Goal: Information Seeking & Learning: Understand process/instructions

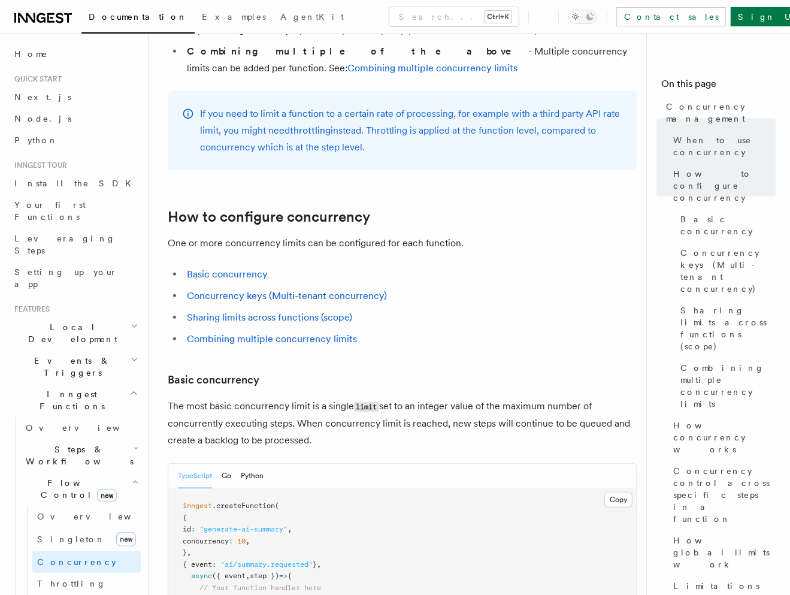
scroll to position [698, 0]
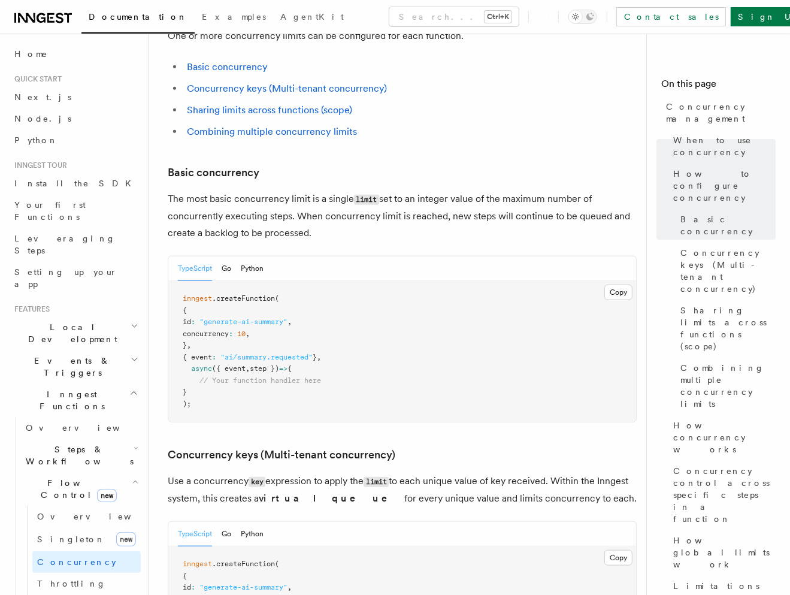
drag, startPoint x: 201, startPoint y: 294, endPoint x: 260, endPoint y: 293, distance: 59.9
click at [260, 293] on pre "inngest .createFunction ( { id : "generate-ai-summary" , concurrency : 10 , } ,…" at bounding box center [402, 351] width 468 height 141
drag, startPoint x: 269, startPoint y: 299, endPoint x: 198, endPoint y: 301, distance: 71.3
click at [198, 301] on pre "inngest .createFunction ( { id : "generate-ai-summary" , concurrency : 10 , } ,…" at bounding box center [402, 351] width 468 height 141
copy span "concurrency : 10 ,"
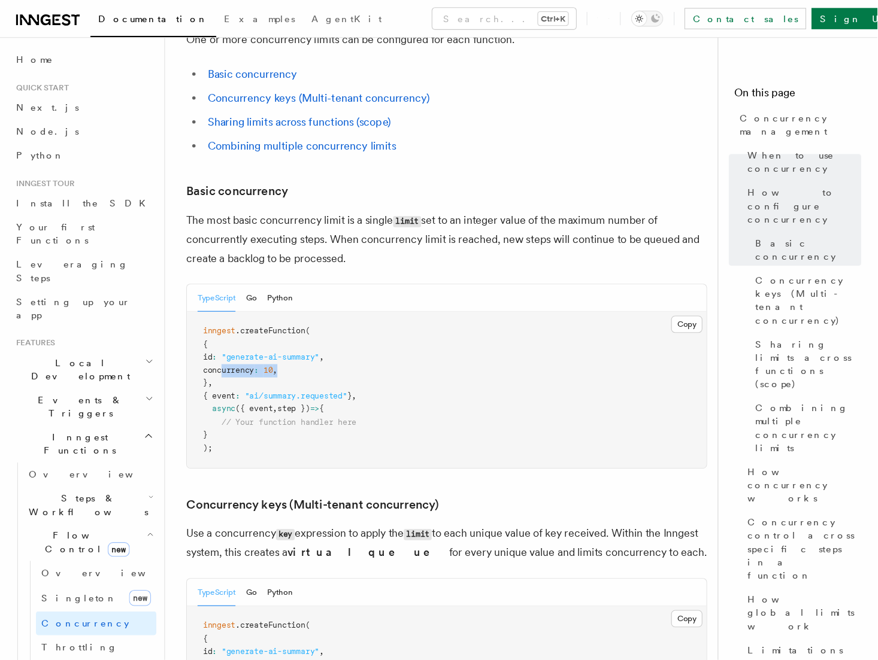
scroll to position [809, 0]
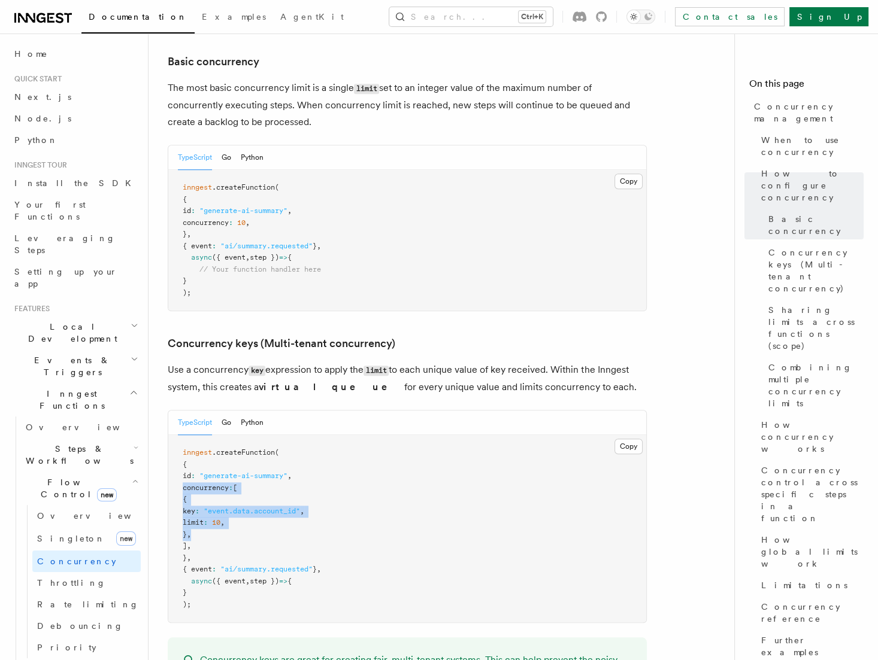
drag, startPoint x: 219, startPoint y: 483, endPoint x: 172, endPoint y: 440, distance: 64.0
click at [172, 440] on pre "inngest .createFunction ( { id : "generate-ai-summary" , concurrency : [ { key …" at bounding box center [407, 528] width 478 height 187
drag, startPoint x: 218, startPoint y: 496, endPoint x: 161, endPoint y: 436, distance: 82.6
copy code "concurrency : [ { key : "event.data.account_id" , limit : 10 , } , ] ,"
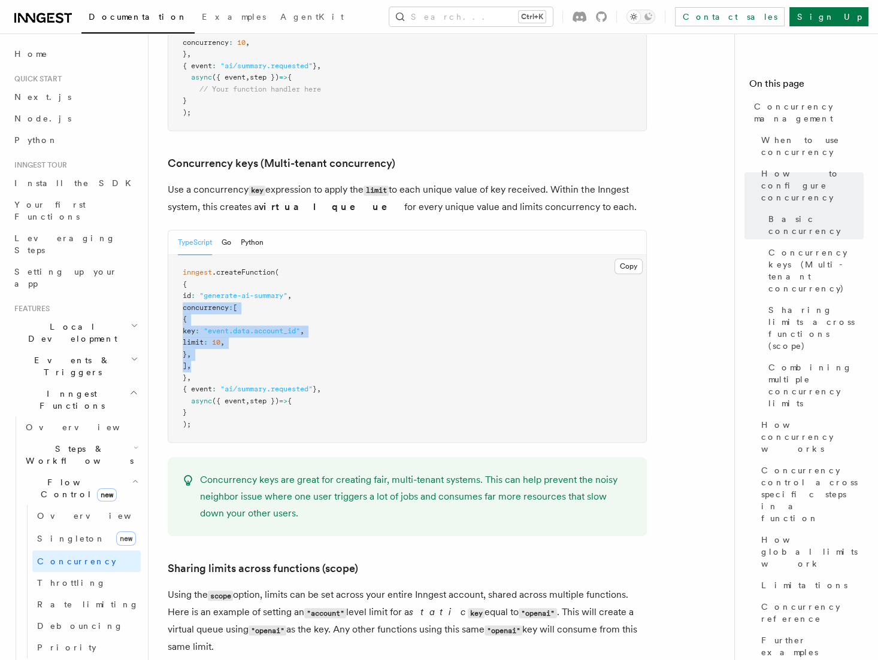
scroll to position [1031, 0]
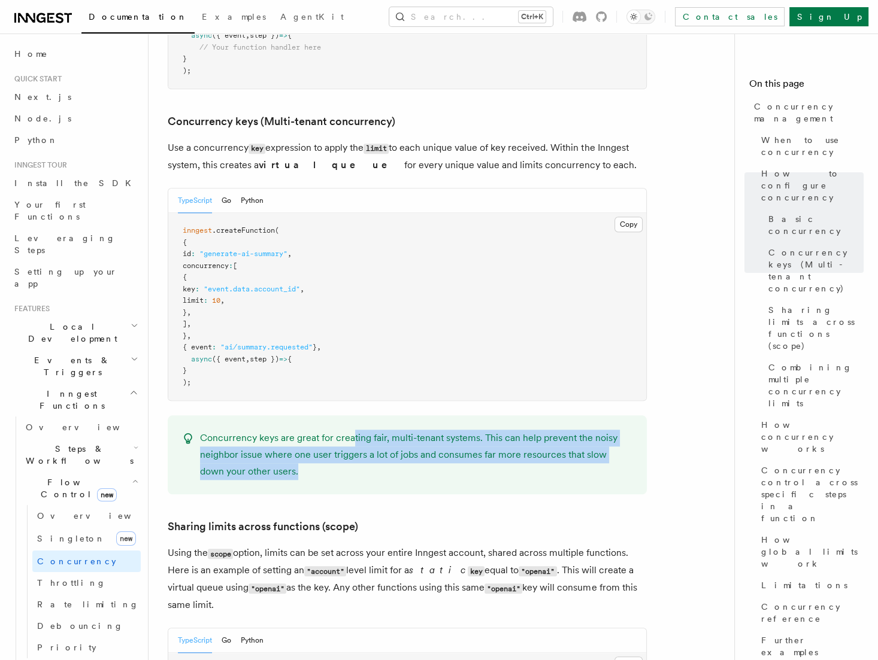
drag, startPoint x: 349, startPoint y: 386, endPoint x: 318, endPoint y: 418, distance: 44.5
click at [318, 430] on p "Concurrency keys are great for creating fair, multi-tenant systems. This can he…" at bounding box center [416, 455] width 432 height 50
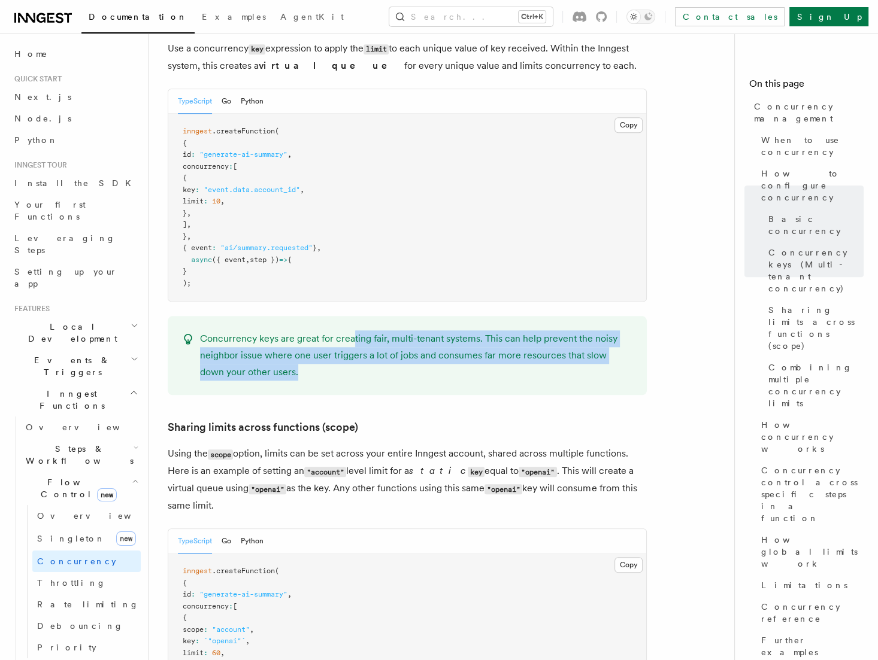
scroll to position [1253, 0]
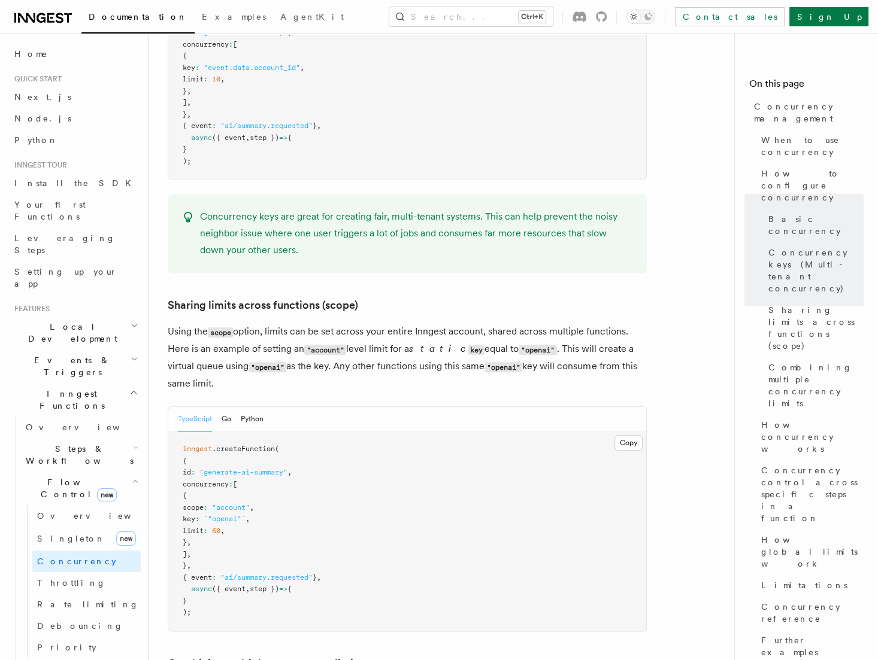
drag, startPoint x: 237, startPoint y: 284, endPoint x: 344, endPoint y: 293, distance: 108.1
click at [344, 323] on p "Using the scope option, limits can be set across your entire Inngest account, s…" at bounding box center [407, 357] width 479 height 69
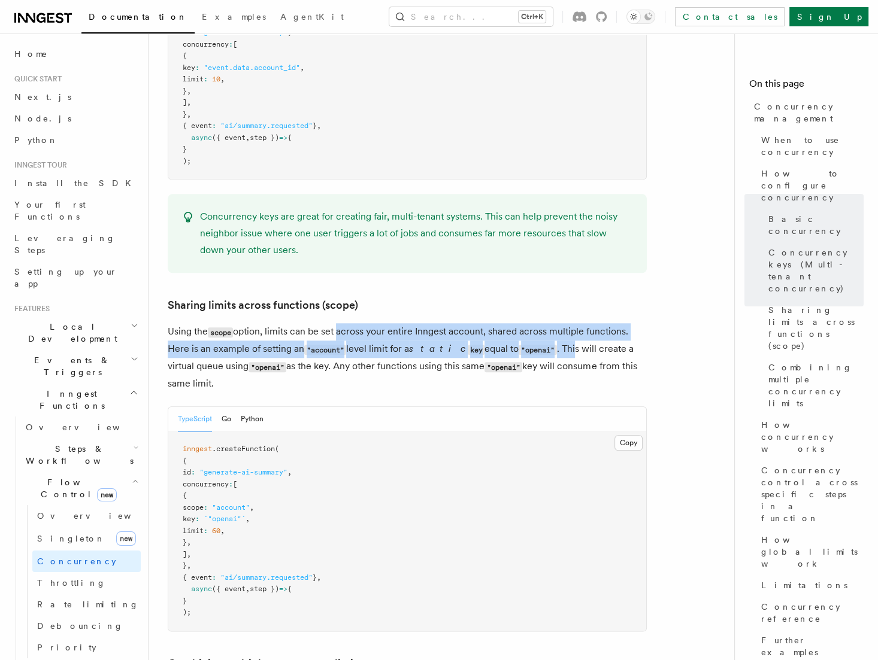
drag, startPoint x: 340, startPoint y: 276, endPoint x: 554, endPoint y: 301, distance: 215.8
click at [554, 323] on p "Using the scope option, limits can be set across your entire Inngest account, s…" at bounding box center [407, 357] width 479 height 69
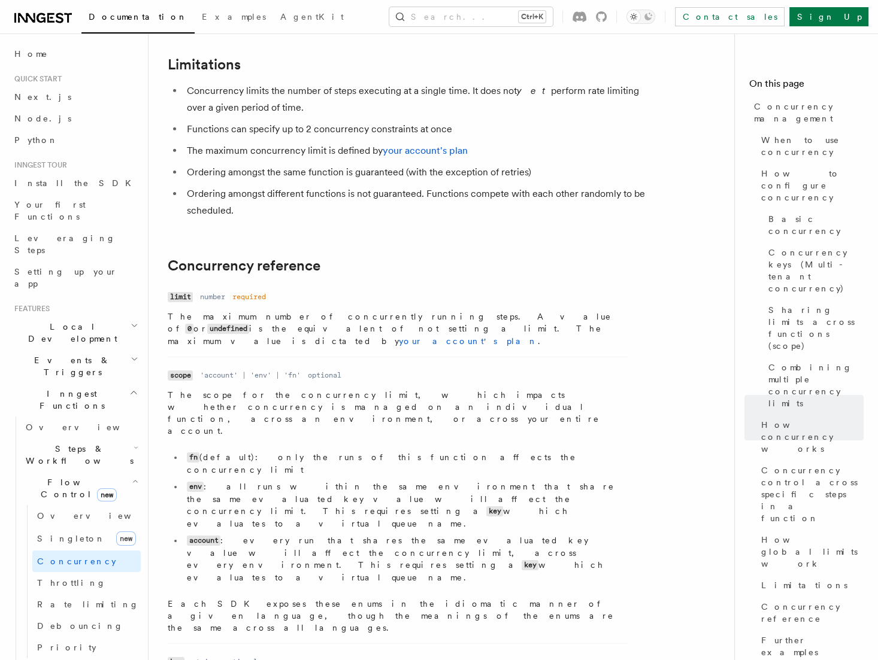
scroll to position [4025, 0]
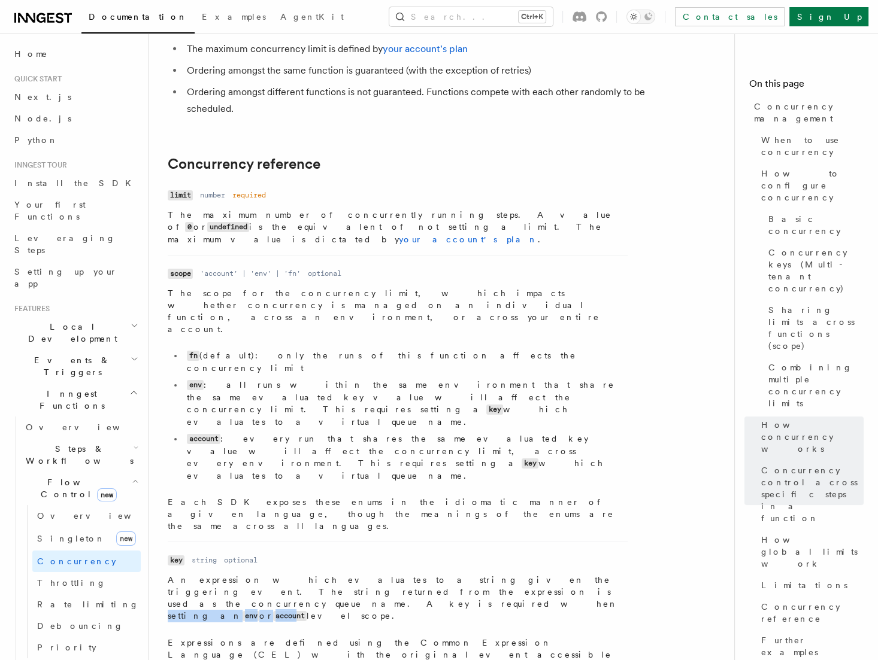
drag, startPoint x: 350, startPoint y: 358, endPoint x: 443, endPoint y: 369, distance: 94.1
click at [443, 574] on p "An expression which evaluates to a string given the triggering event. The strin…" at bounding box center [398, 598] width 460 height 49
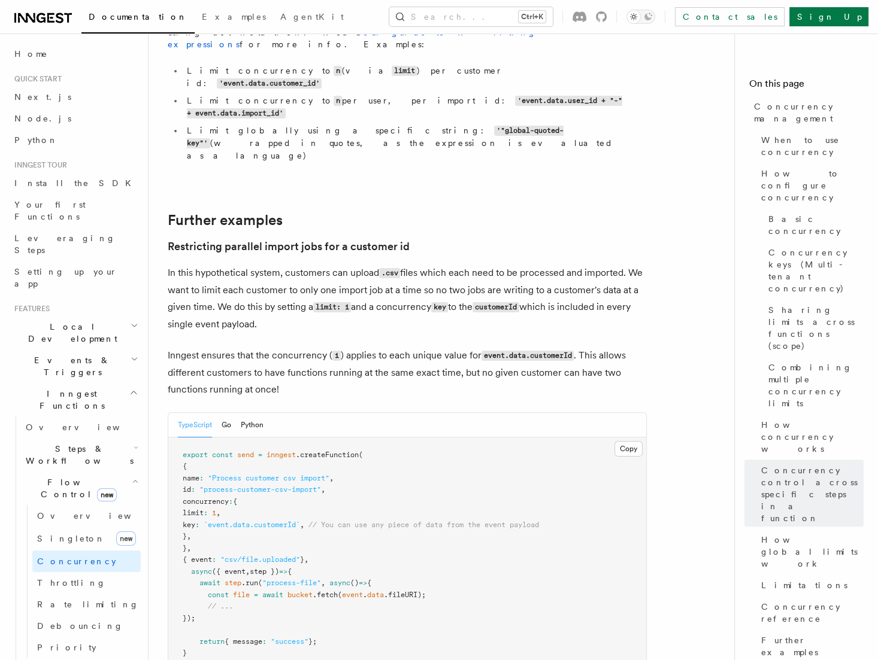
scroll to position [4684, 0]
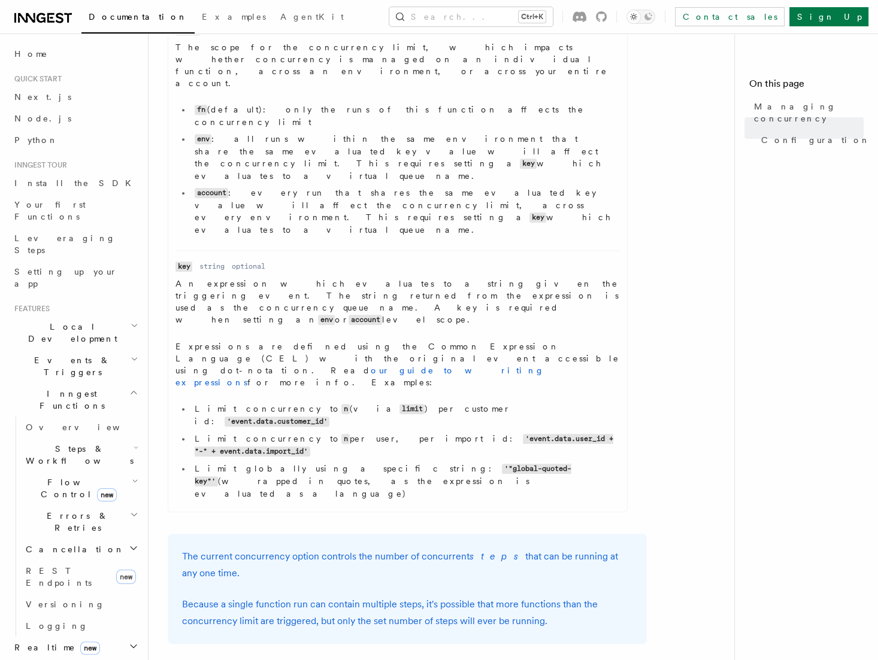
scroll to position [743, 0]
